Goal: Task Accomplishment & Management: Complete application form

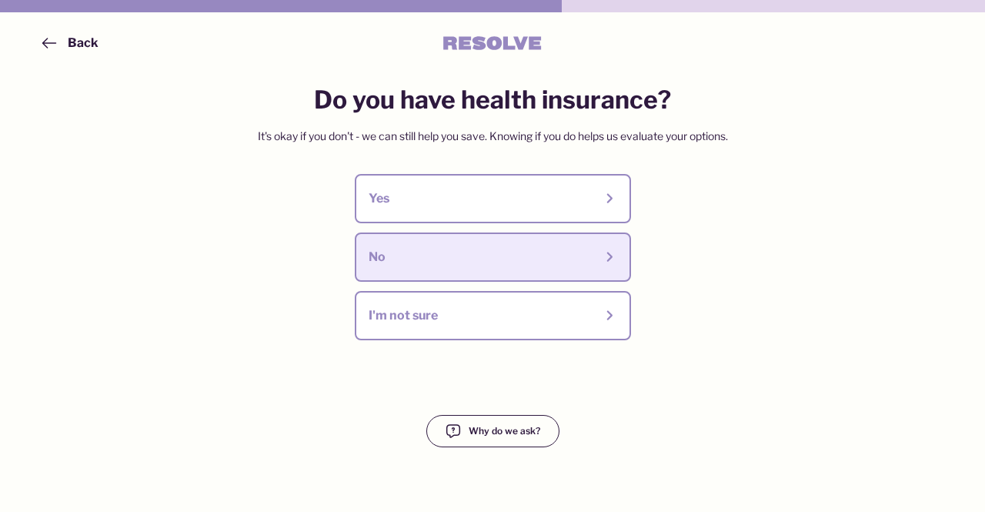
click at [378, 253] on div "No" at bounding box center [482, 257] width 226 height 17
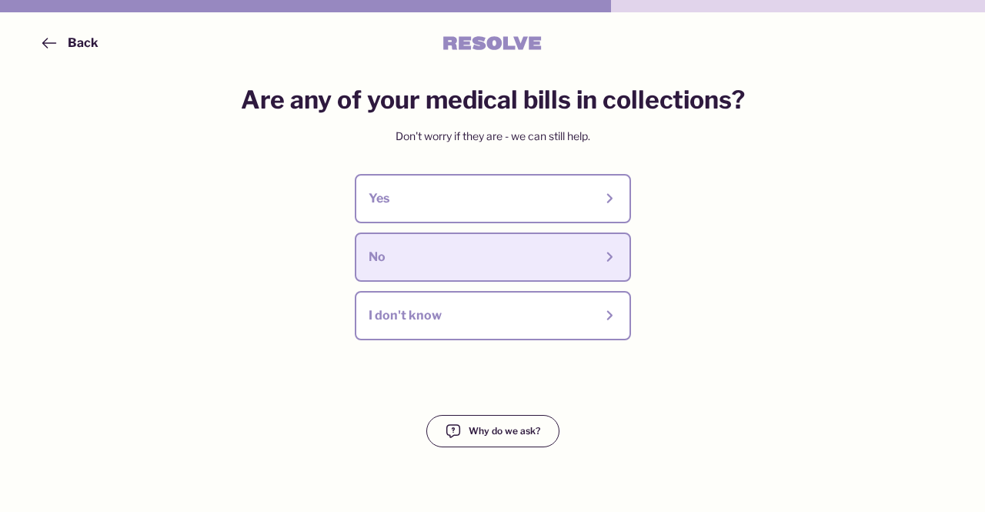
click at [457, 258] on div "No" at bounding box center [482, 257] width 226 height 17
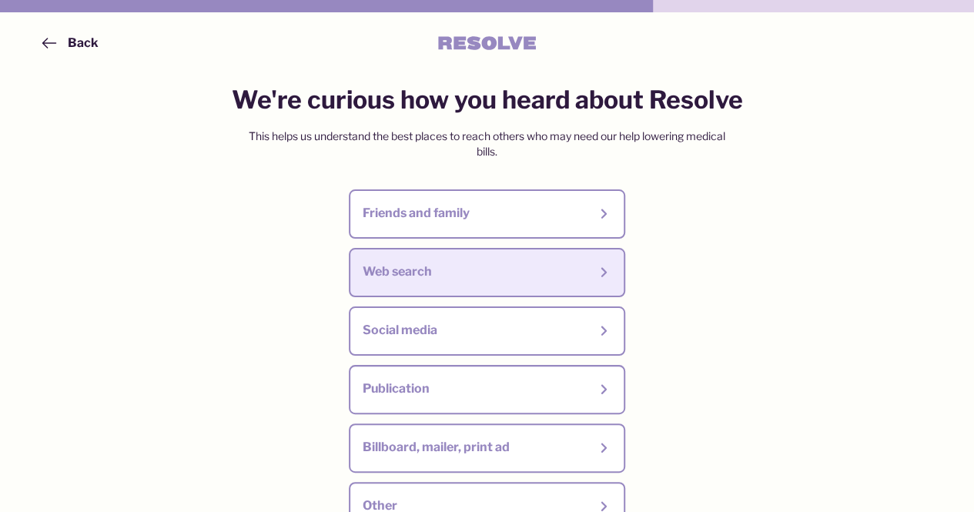
click at [449, 270] on div "Web search" at bounding box center [476, 271] width 226 height 17
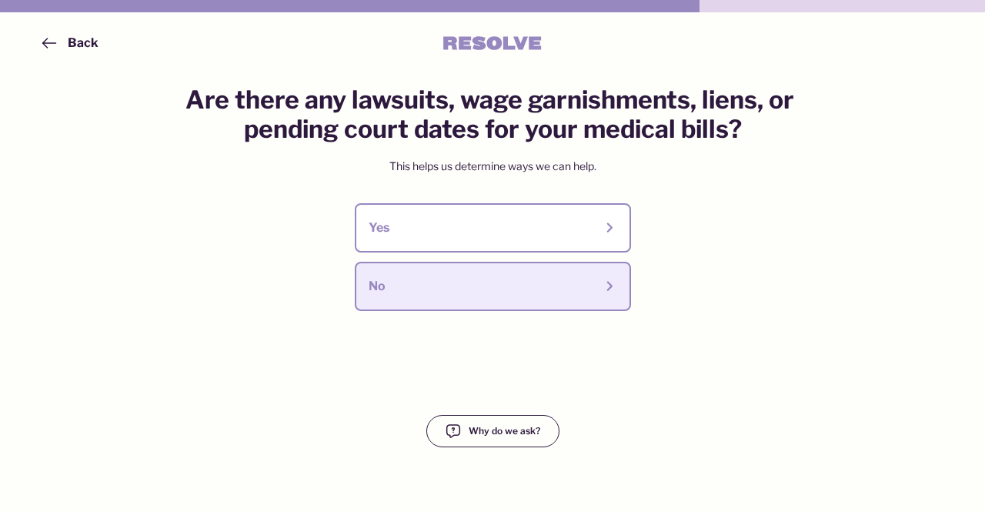
click at [459, 278] on div "No" at bounding box center [493, 287] width 249 height 22
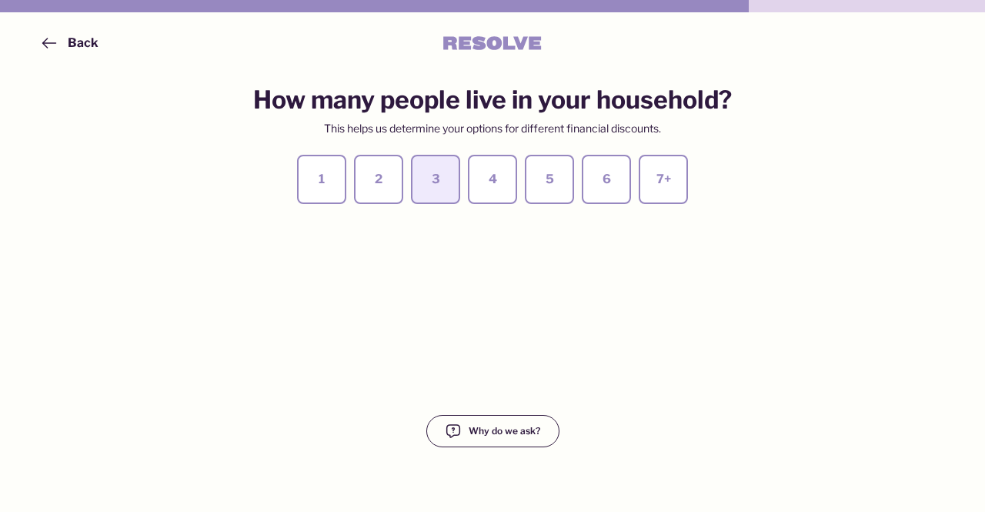
click at [441, 169] on div "3" at bounding box center [436, 180] width 22 height 22
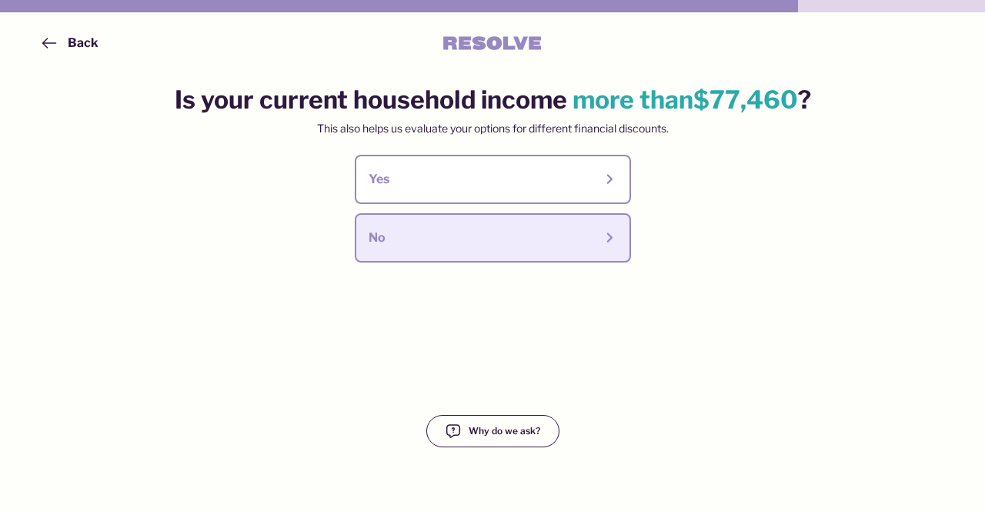
click at [447, 233] on div "No" at bounding box center [482, 237] width 226 height 17
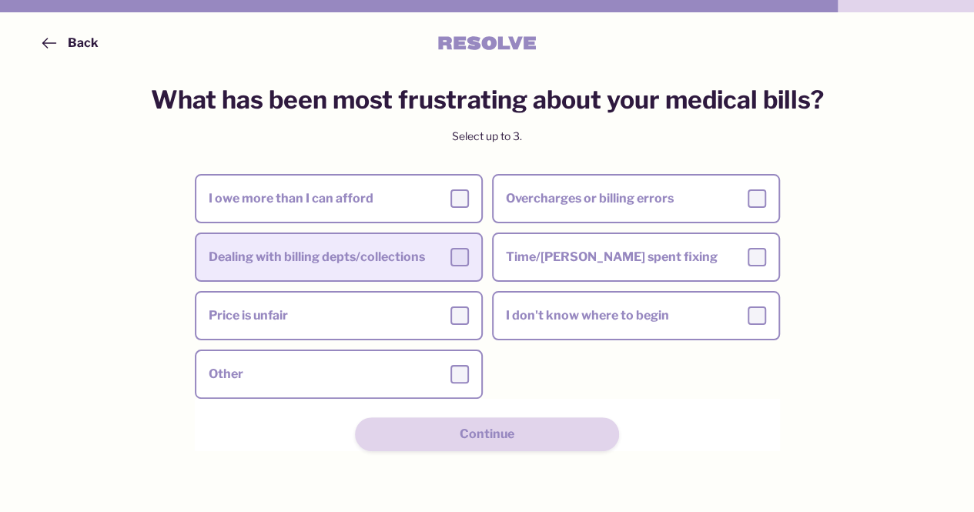
click at [386, 249] on div "Dealing with billing depts/collections" at bounding box center [339, 257] width 260 height 18
click at [0, 0] on input "Dealing with billing depts/collections" at bounding box center [0, 0] width 0 height 0
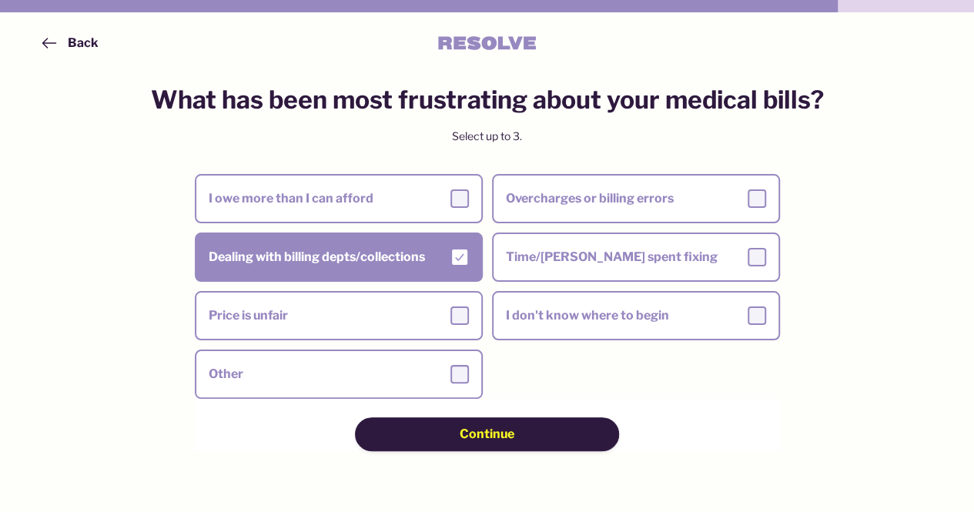
click at [413, 440] on div "Continue" at bounding box center [487, 434] width 155 height 17
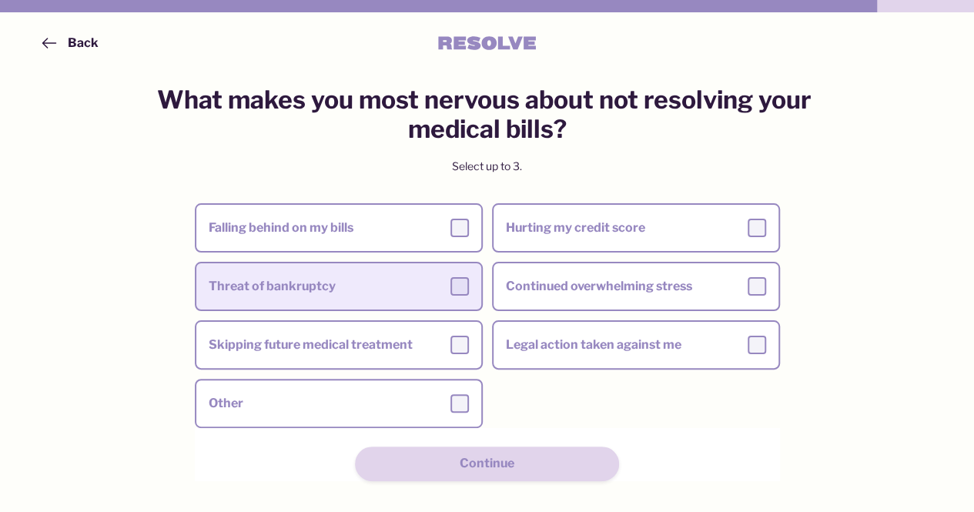
click at [323, 292] on div "Threat of bankruptcy" at bounding box center [339, 286] width 260 height 18
click at [0, 0] on input "Threat of bankruptcy" at bounding box center [0, 0] width 0 height 0
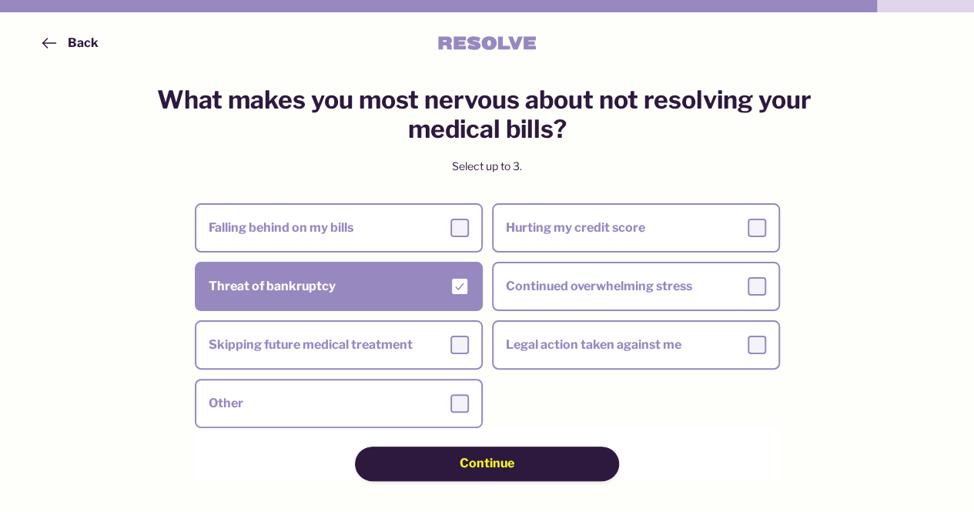
click at [402, 479] on button "Continue" at bounding box center [487, 464] width 264 height 34
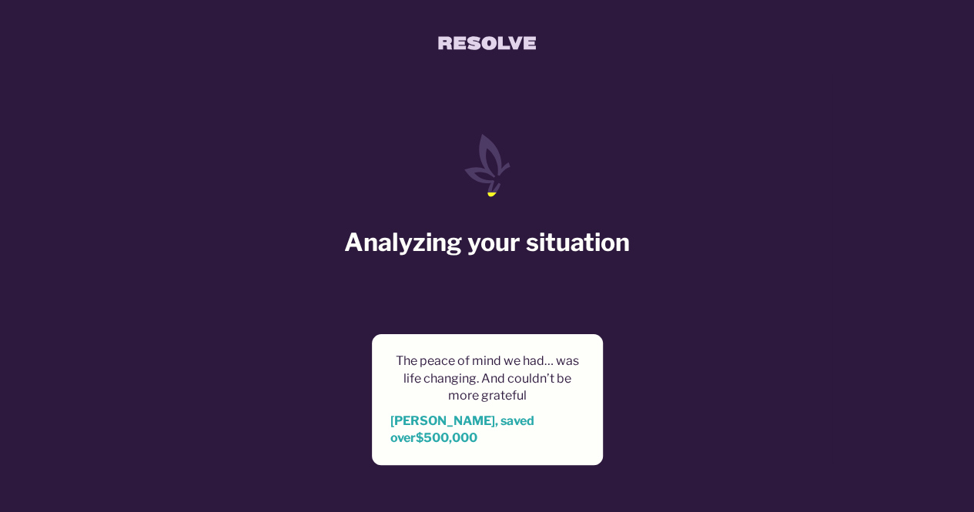
scroll to position [28, 0]
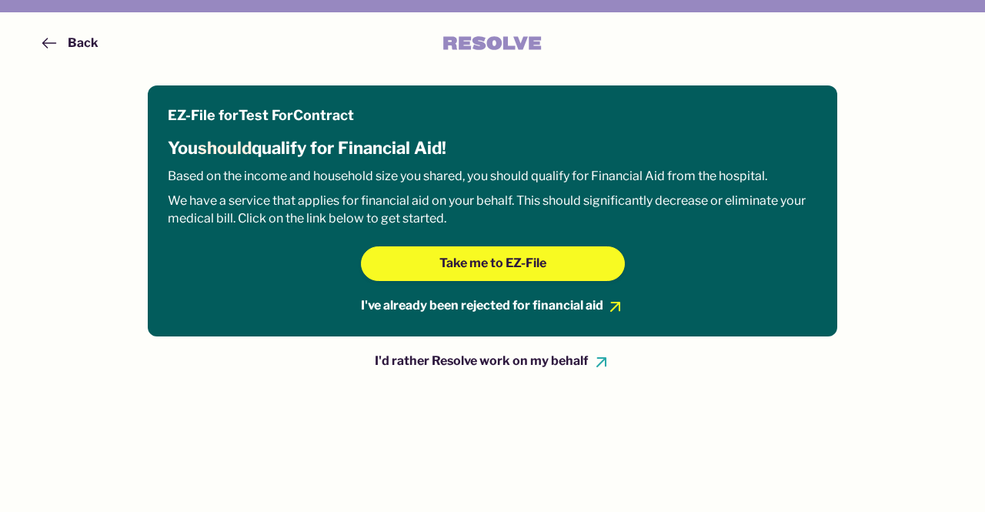
click at [407, 353] on div "I'd rather Resolve work on my behalf" at bounding box center [481, 361] width 213 height 17
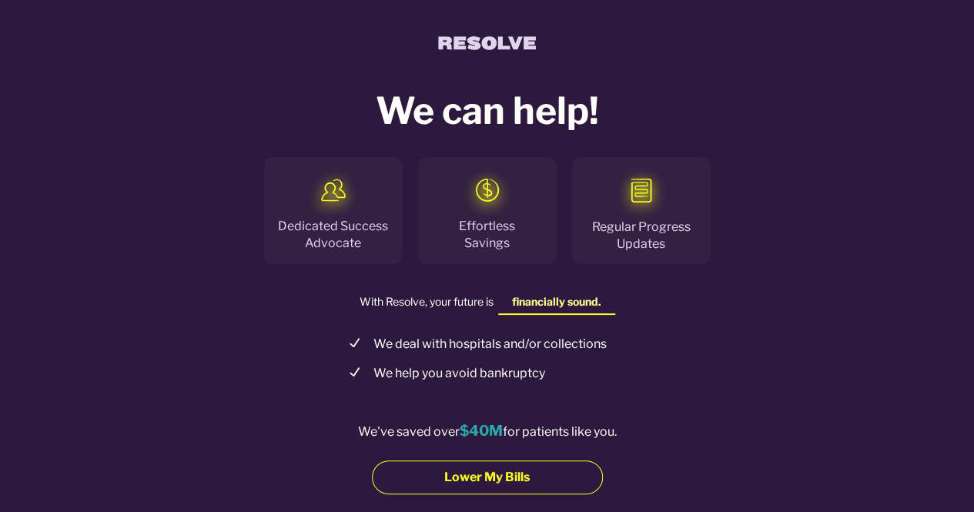
scroll to position [46, 0]
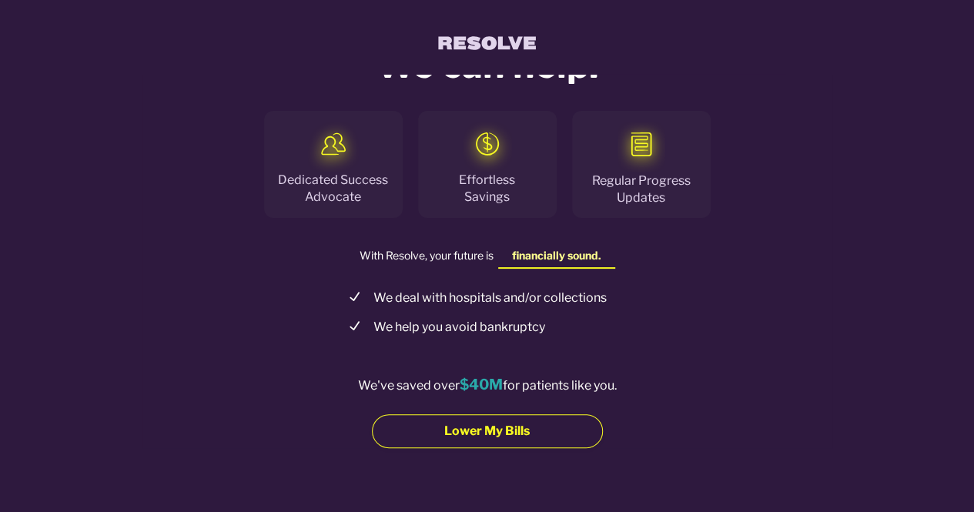
click at [443, 434] on div "Lower My Bills" at bounding box center [488, 431] width 122 height 17
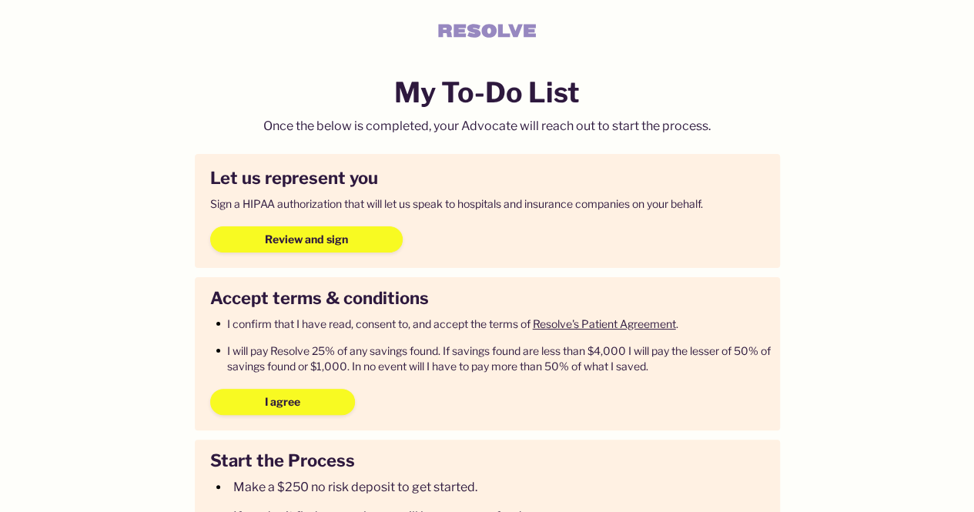
click at [564, 323] on link "Resolve's Patient Agreement" at bounding box center [604, 323] width 143 height 13
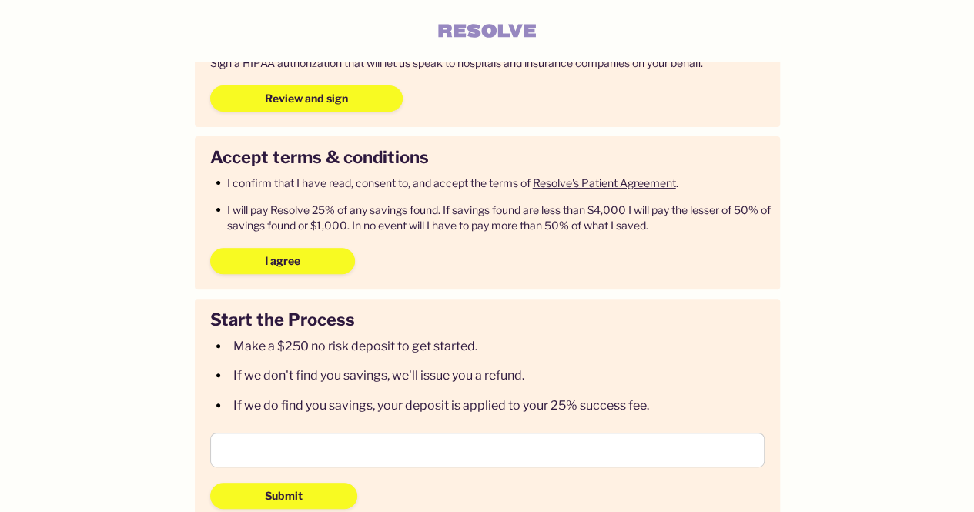
scroll to position [142, 0]
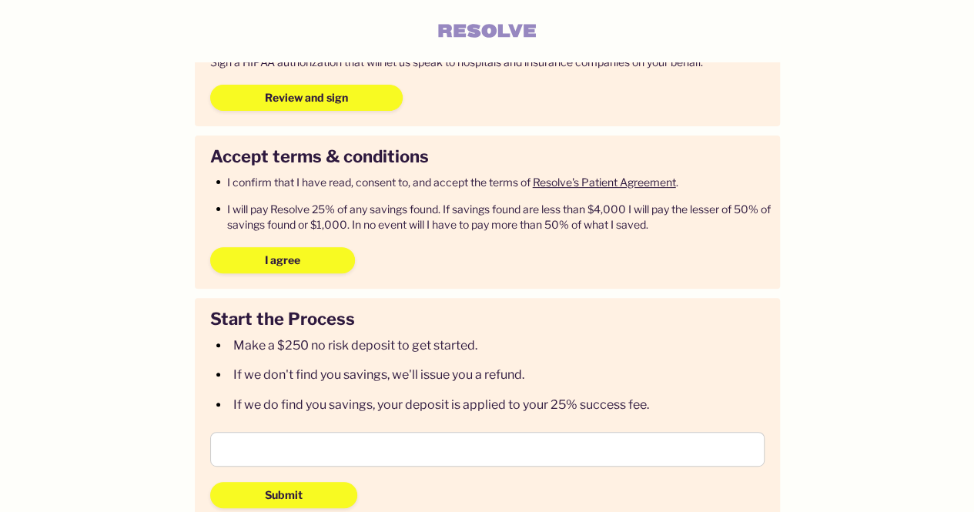
click at [588, 184] on link "Resolve's Patient Agreement" at bounding box center [604, 182] width 143 height 13
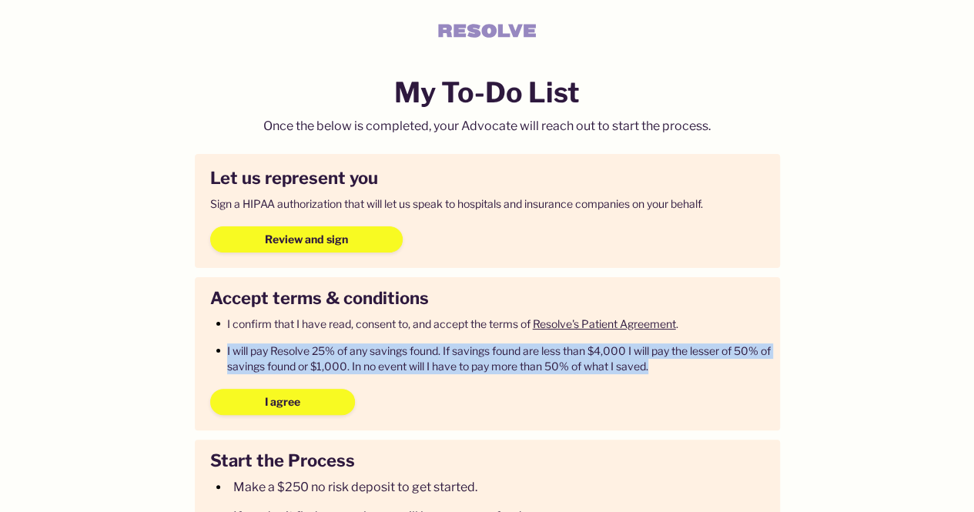
drag, startPoint x: 226, startPoint y: 346, endPoint x: 673, endPoint y: 372, distance: 448.1
click at [673, 372] on li "I will pay Resolve 25% of any savings found. If savings found are less than $4,…" at bounding box center [490, 358] width 548 height 30
copy div "I will pay Resolve 25% of any savings found. If savings found are less than $4,…"
